Goal: Browse casually

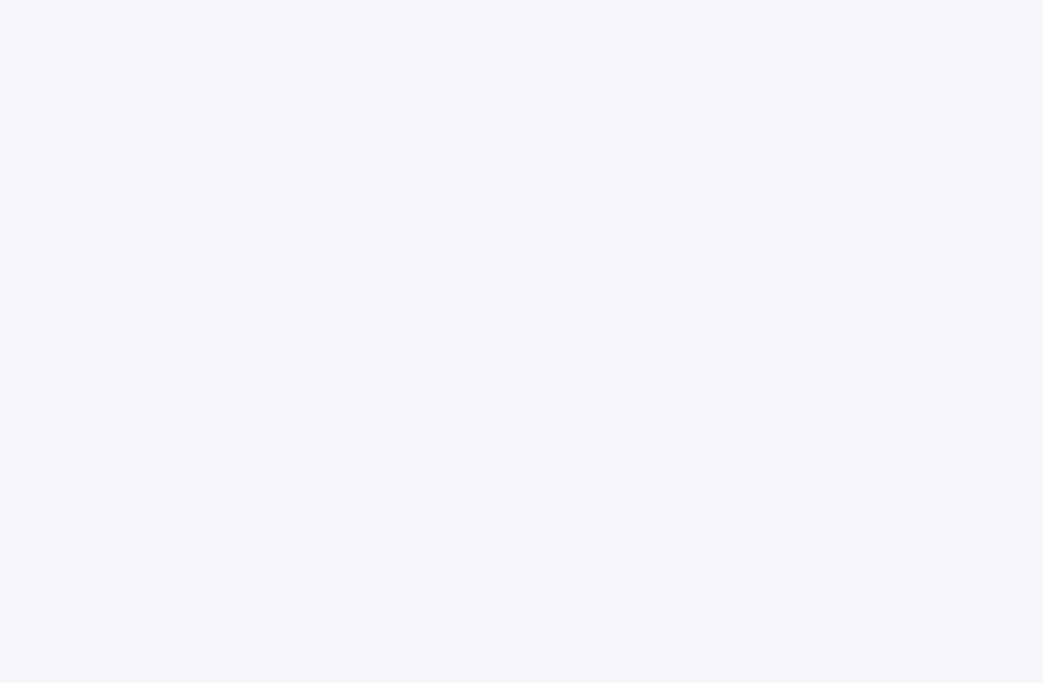
click at [719, 376] on div at bounding box center [521, 341] width 1043 height 683
click at [128, 63] on div at bounding box center [521, 341] width 1043 height 683
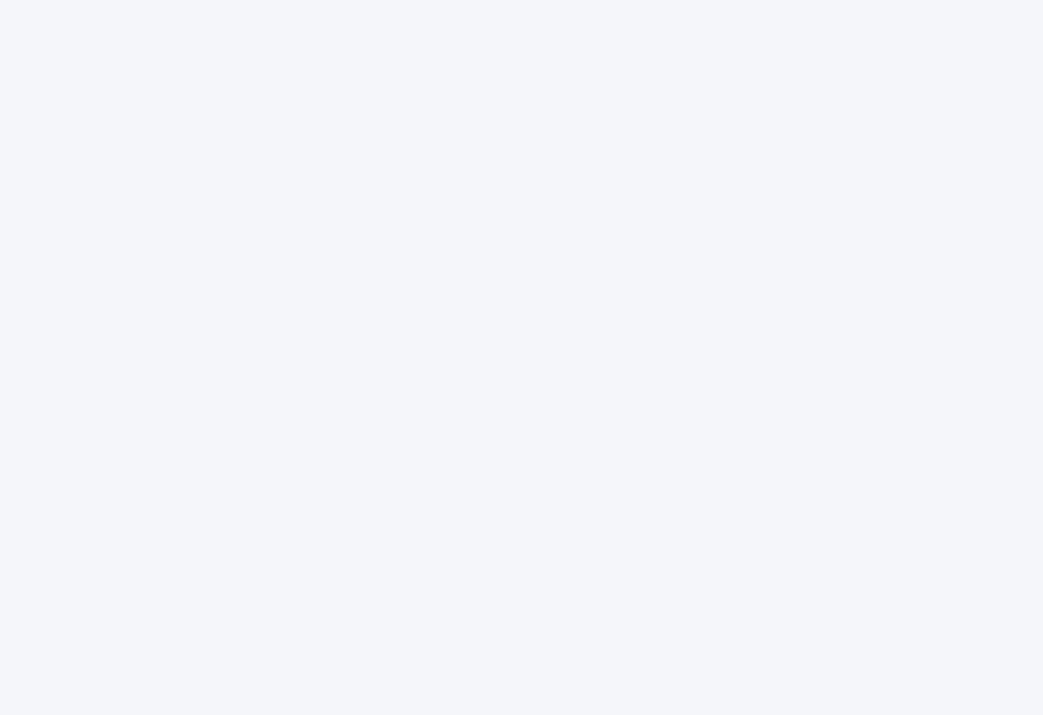
click at [169, 438] on div at bounding box center [521, 357] width 1043 height 715
click at [144, 381] on div at bounding box center [521, 357] width 1043 height 715
click at [175, 407] on div at bounding box center [521, 357] width 1043 height 715
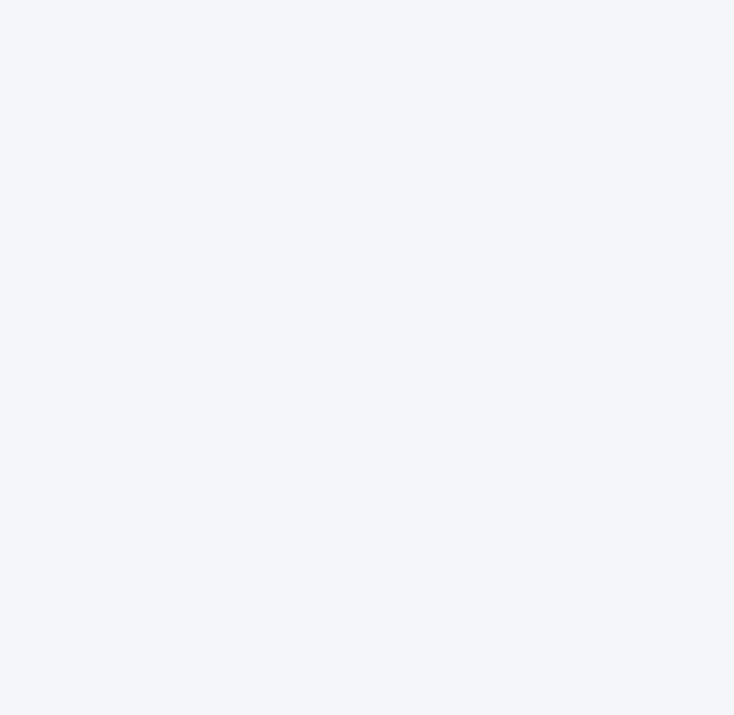
click at [31, 147] on div at bounding box center [367, 357] width 734 height 715
